Goal: Task Accomplishment & Management: Manage account settings

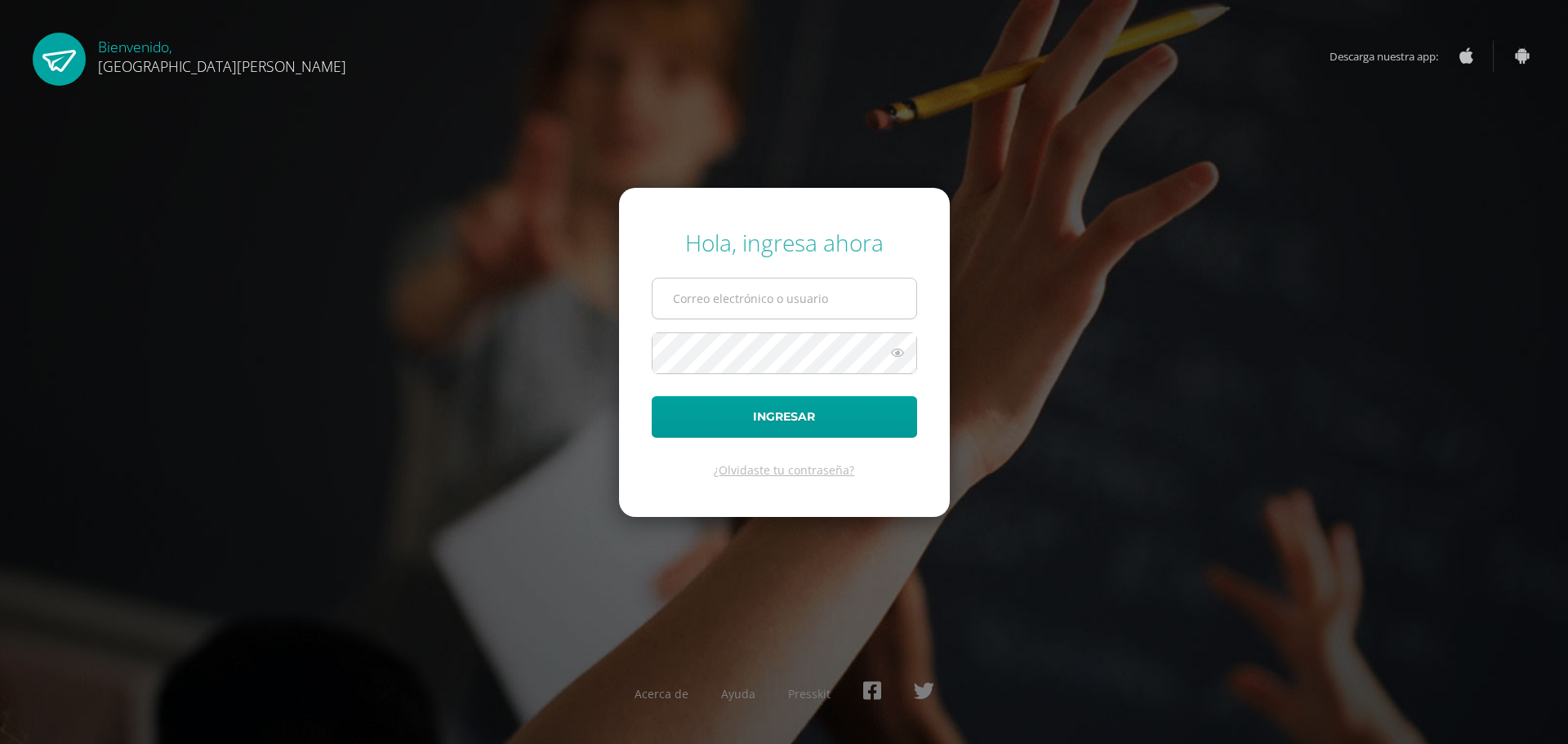
click at [863, 312] on input "text" at bounding box center [784, 298] width 263 height 40
drag, startPoint x: 724, startPoint y: 300, endPoint x: 635, endPoint y: 289, distance: 89.7
click at [661, 292] on input "tecnologia@bilinguesanjuan.edu.gt" at bounding box center [784, 298] width 263 height 40
type input "marevalo@bilinguesanjuan.edu.gt"
click at [887, 352] on icon at bounding box center [897, 352] width 21 height 19
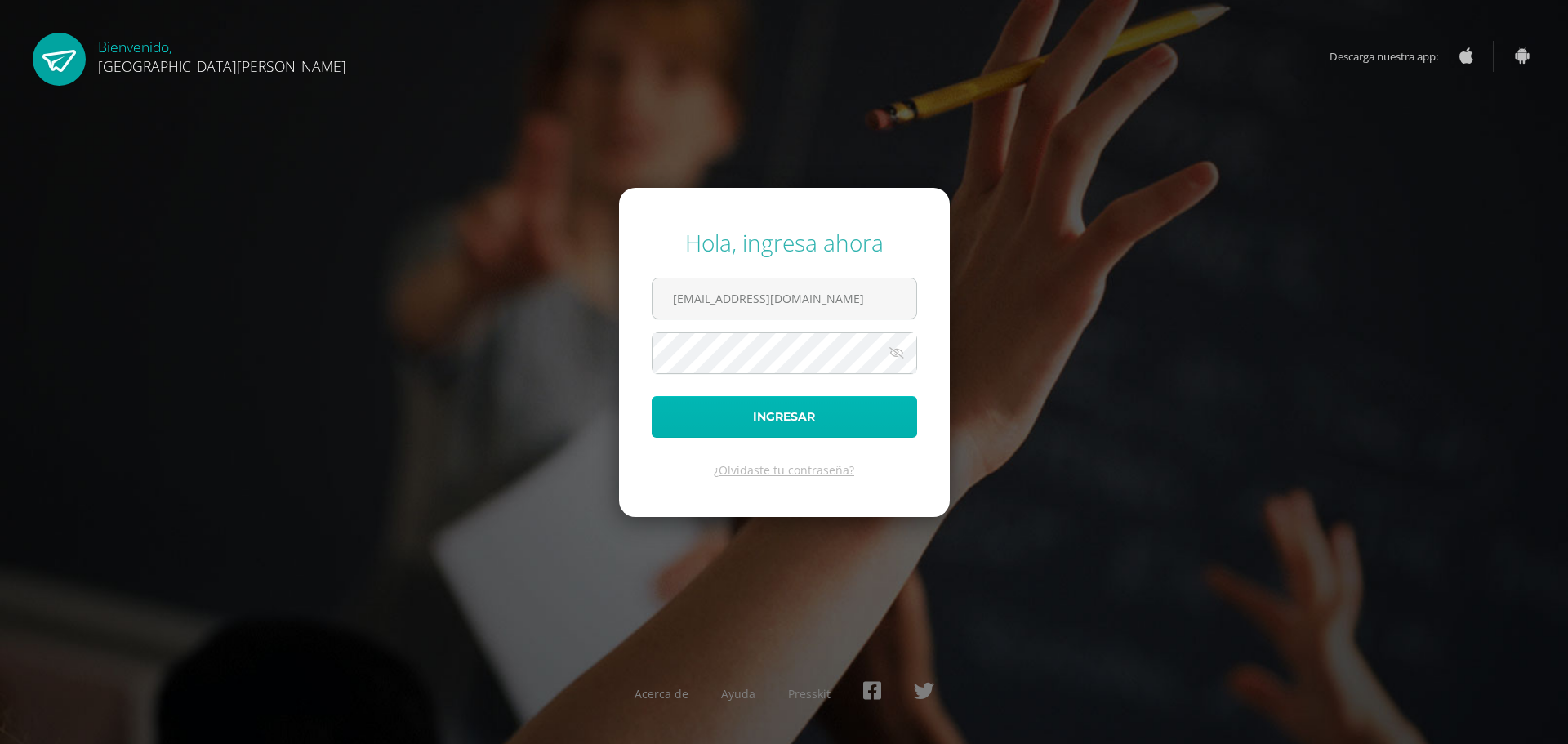
click at [848, 421] on button "Ingresar" at bounding box center [784, 416] width 265 height 41
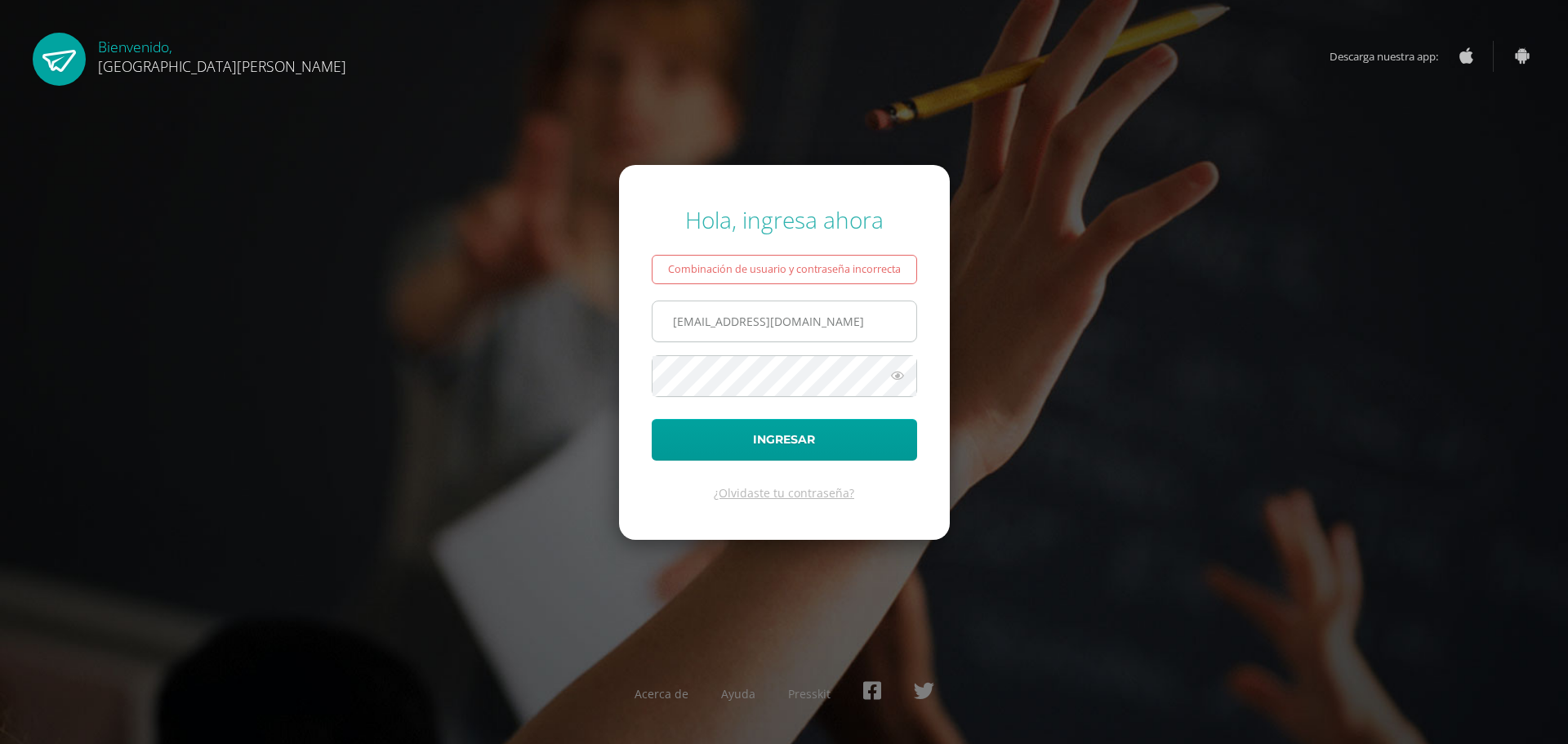
click at [720, 324] on input "marevalo@bilinguesanjuan.edu.gt" at bounding box center [784, 321] width 263 height 40
type input "[EMAIL_ADDRESS][DOMAIN_NAME]"
click at [895, 376] on icon at bounding box center [897, 375] width 21 height 19
click at [711, 435] on button "Ingresar" at bounding box center [784, 439] width 265 height 41
